Goal: Navigation & Orientation: Find specific page/section

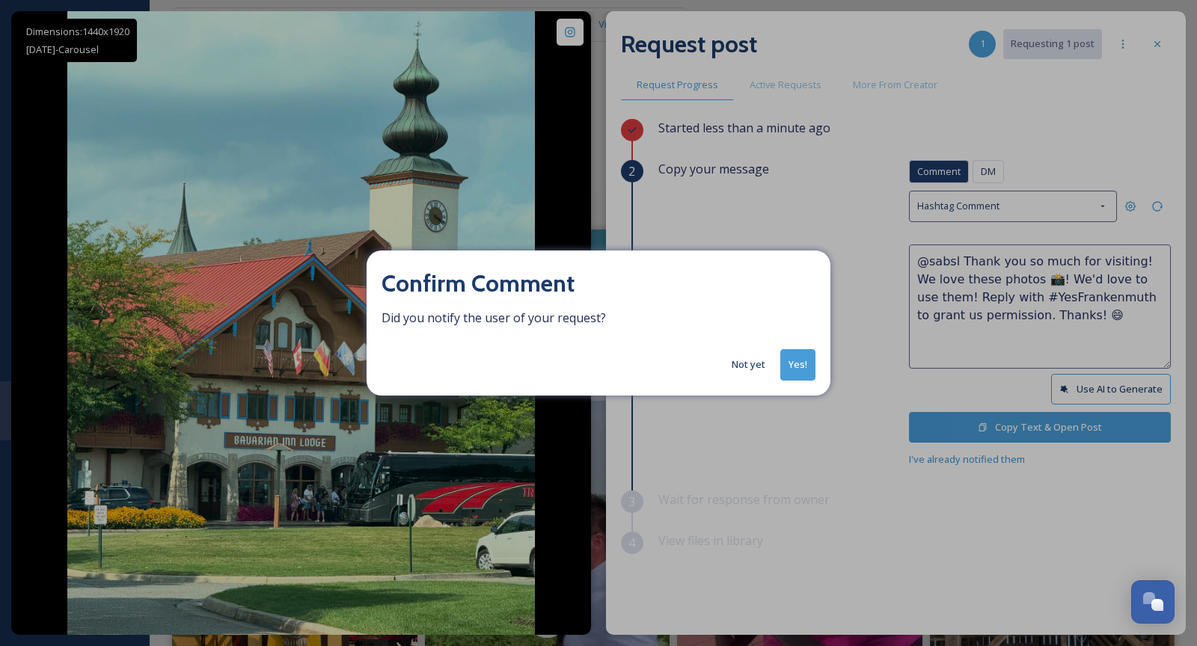
click at [791, 357] on button "Yes!" at bounding box center [797, 364] width 35 height 31
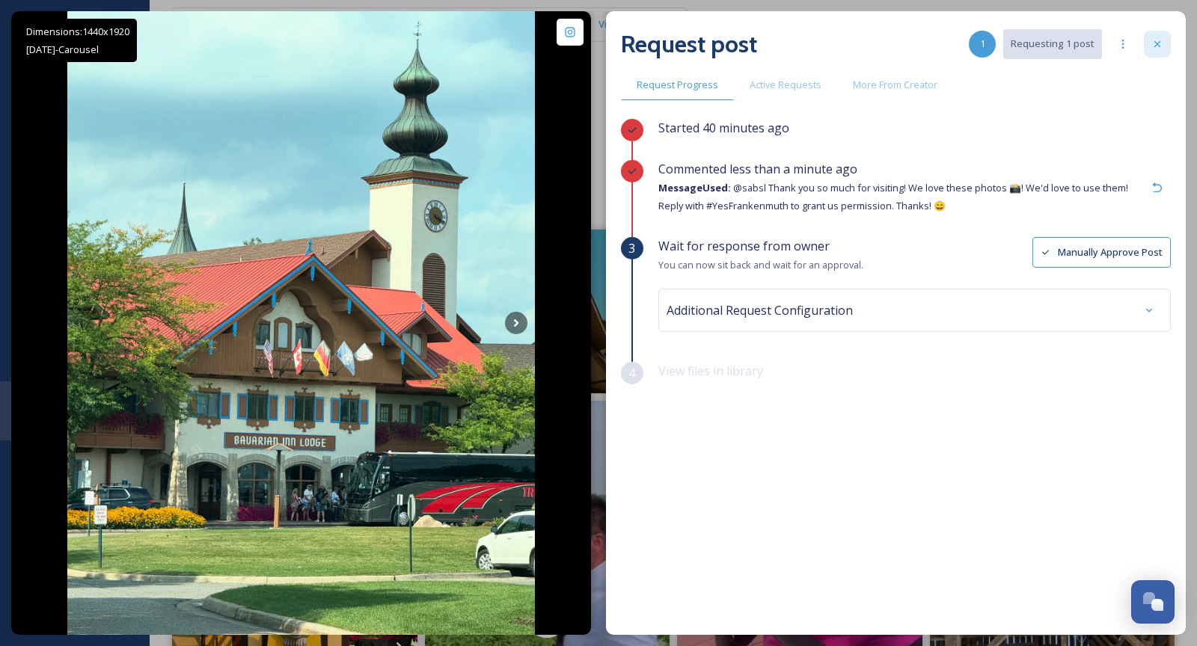
click at [1155, 50] on div at bounding box center [1157, 44] width 27 height 27
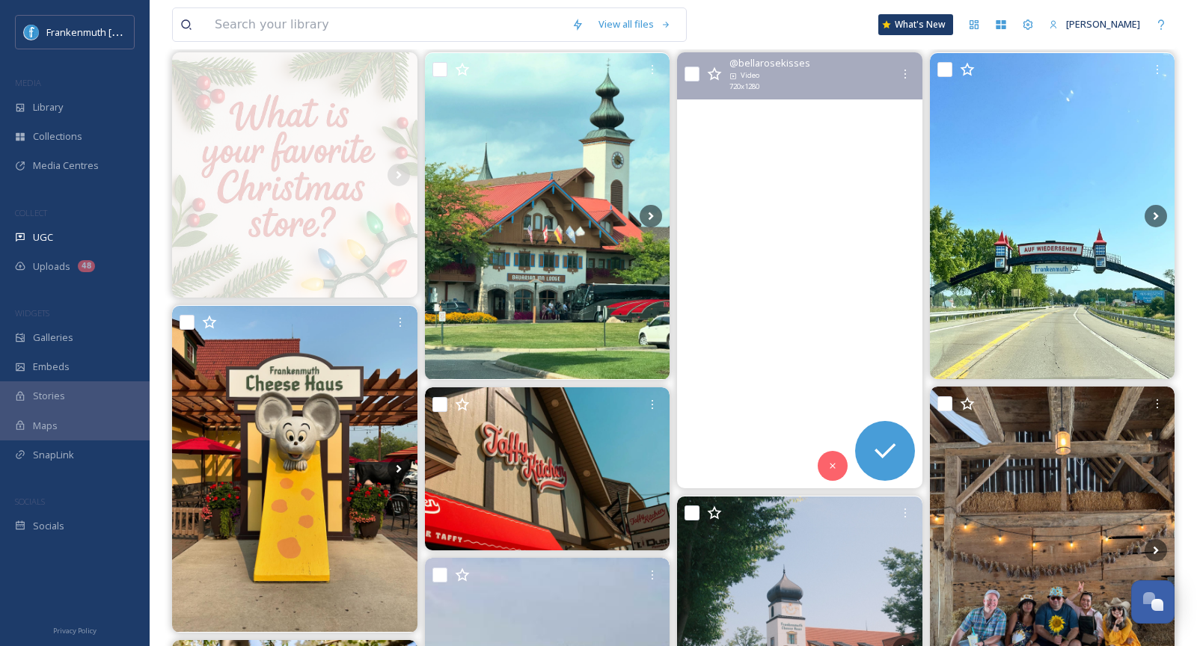
scroll to position [177, 0]
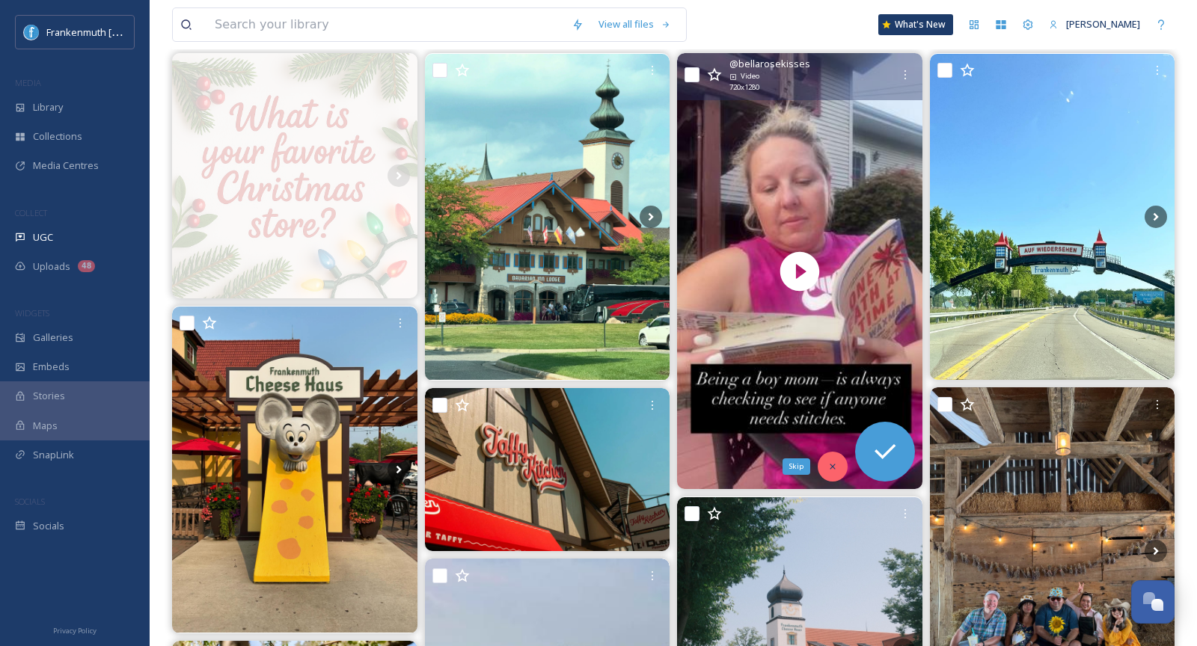
click at [826, 462] on div "Skip" at bounding box center [833, 467] width 30 height 30
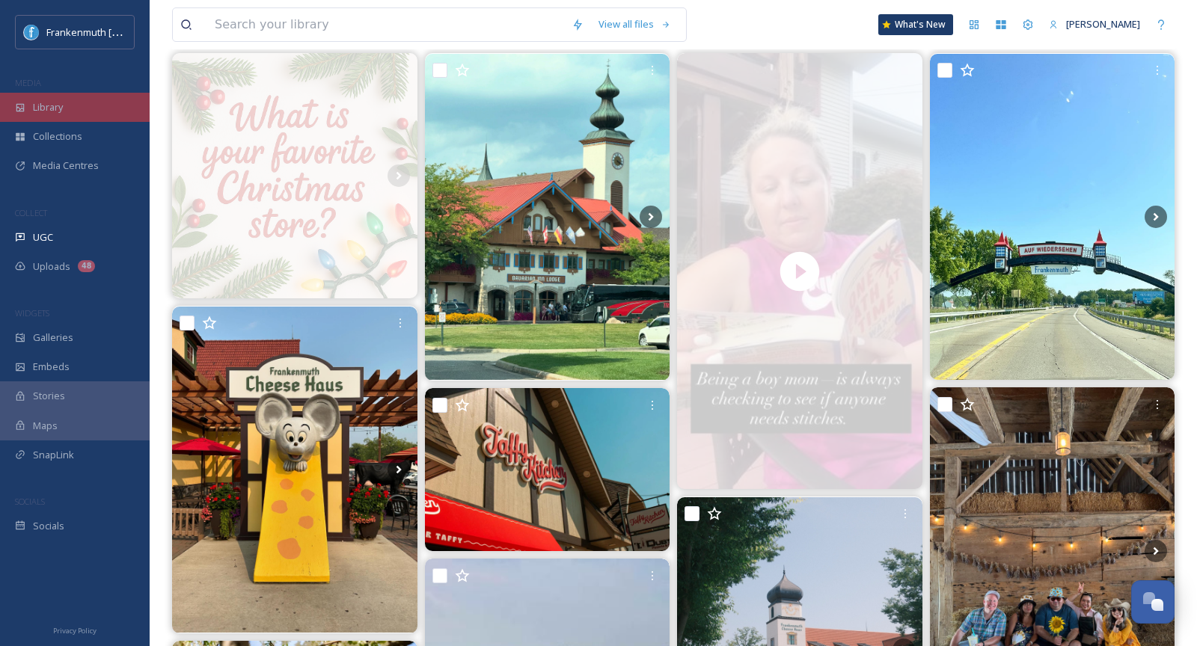
click at [105, 110] on div "Library" at bounding box center [75, 107] width 150 height 29
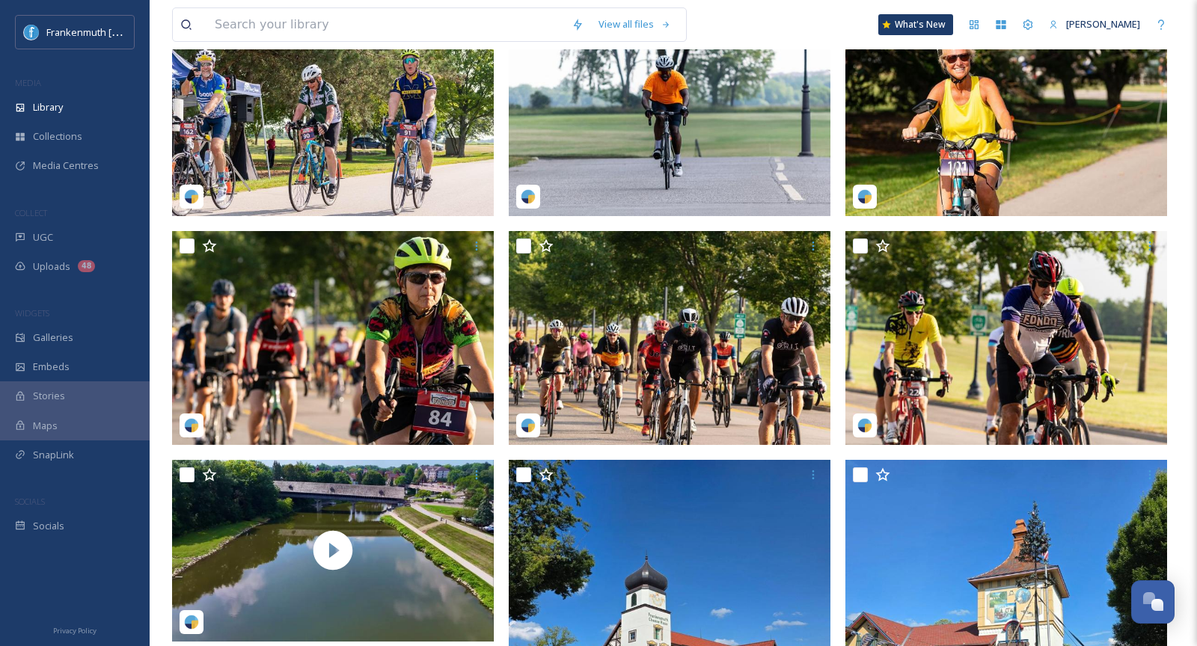
scroll to position [661, 0]
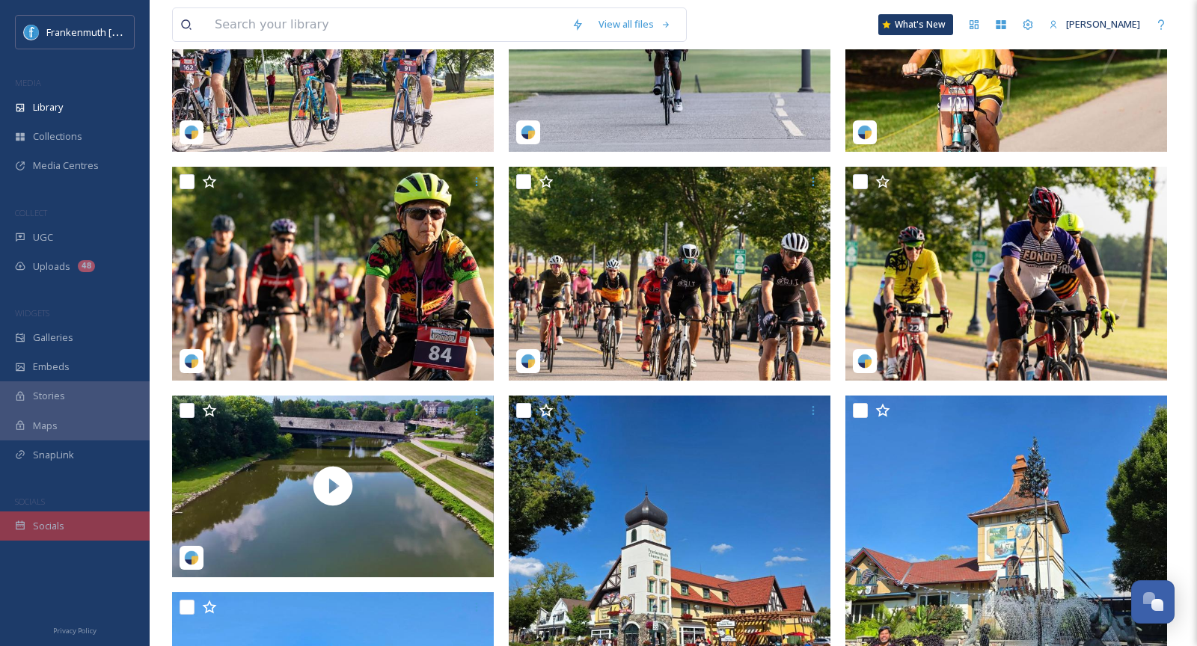
click at [82, 512] on div "Socials" at bounding box center [75, 526] width 150 height 29
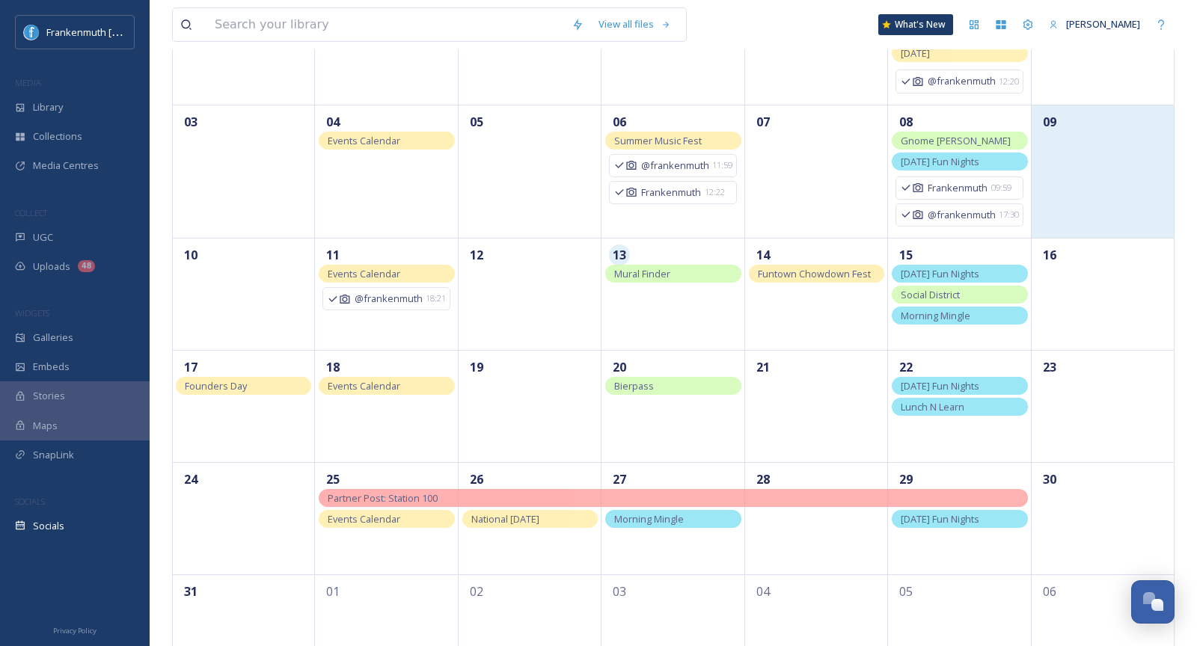
scroll to position [227, 0]
